Goal: Go to known website: Access a specific website the user already knows

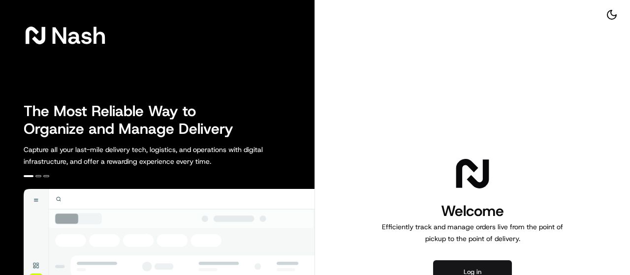
click at [489, 267] on button "Log in" at bounding box center [472, 272] width 79 height 24
